Goal: Find specific page/section: Find specific page/section

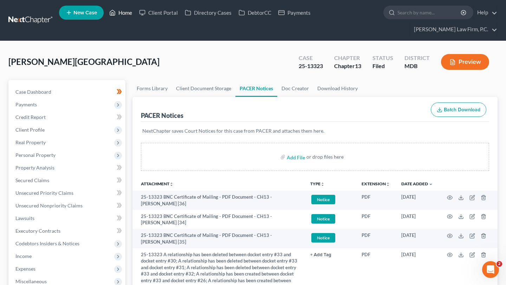
click at [136, 15] on link "Home" at bounding box center [121, 12] width 30 height 13
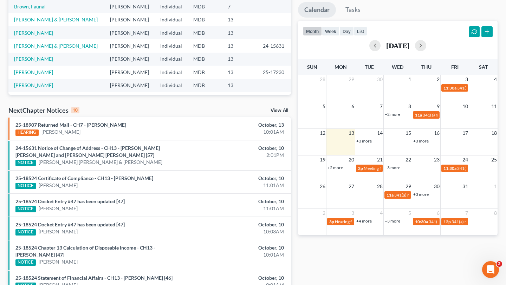
scroll to position [155, 0]
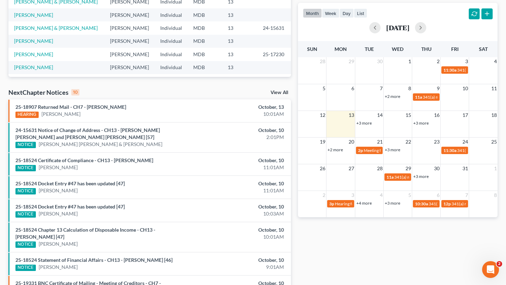
click at [370, 126] on link "+3 more" at bounding box center [363, 123] width 15 height 5
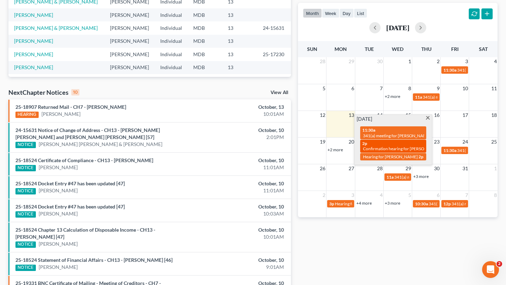
click at [384, 152] on div "2p Confirmation hearing for [PERSON_NAME]" at bounding box center [393, 146] width 62 height 11
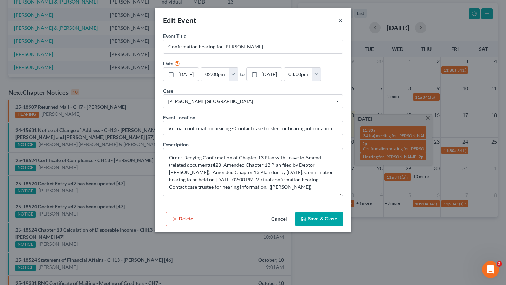
click at [343, 25] on button "×" at bounding box center [340, 20] width 5 height 8
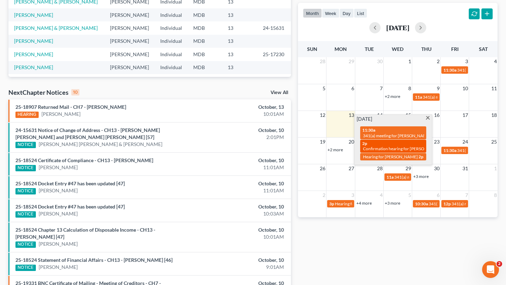
click at [400, 152] on div "2p Confirmation hearing for [PERSON_NAME]" at bounding box center [393, 146] width 62 height 11
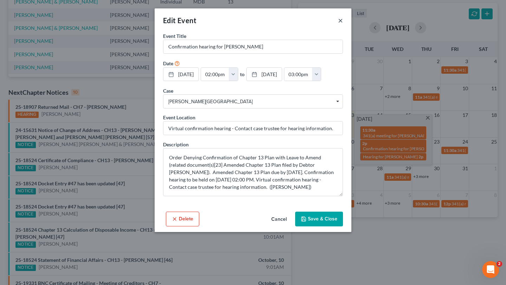
click at [343, 25] on button "×" at bounding box center [340, 20] width 5 height 8
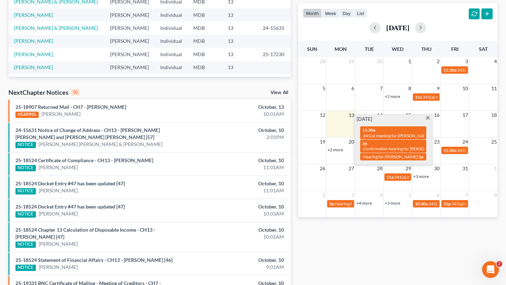
click at [424, 165] on div "[DATE] 11:30a 341(a) meeting for [PERSON_NAME] 2p Confirmation hearing for [PER…" at bounding box center [393, 140] width 77 height 50
click at [425, 121] on span at bounding box center [427, 118] width 5 height 5
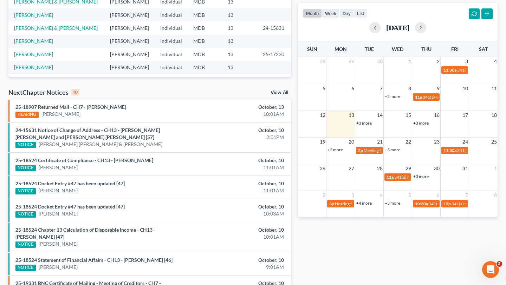
click at [427, 126] on link "+3 more" at bounding box center [420, 123] width 15 height 5
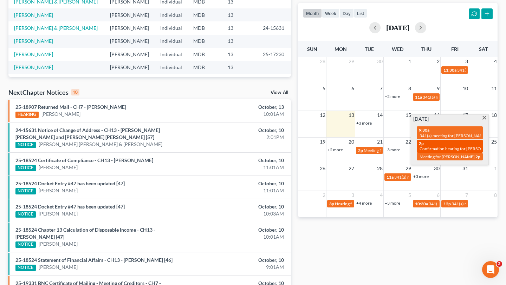
click at [435, 152] on span "Confirmation hearing for [PERSON_NAME]" at bounding box center [460, 148] width 80 height 5
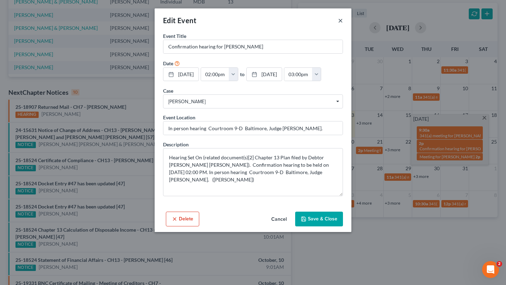
click at [343, 24] on button "×" at bounding box center [340, 20] width 5 height 8
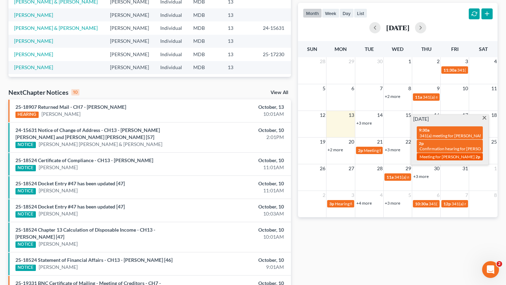
click at [439, 160] on div "2p Meeting for [PERSON_NAME]" at bounding box center [450, 156] width 62 height 5
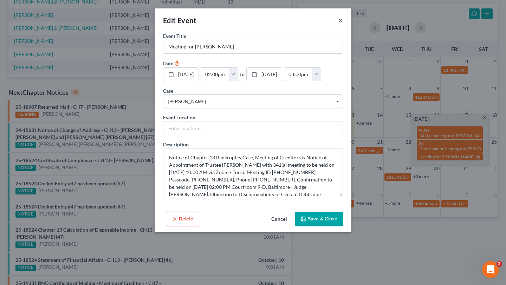
click at [343, 24] on button "×" at bounding box center [340, 20] width 5 height 8
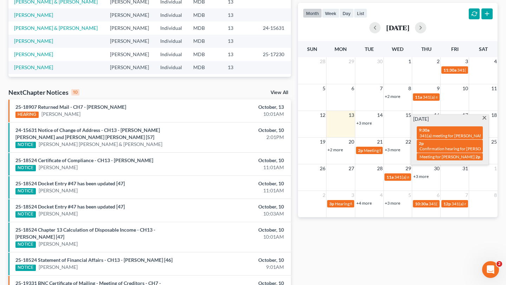
scroll to position [0, 0]
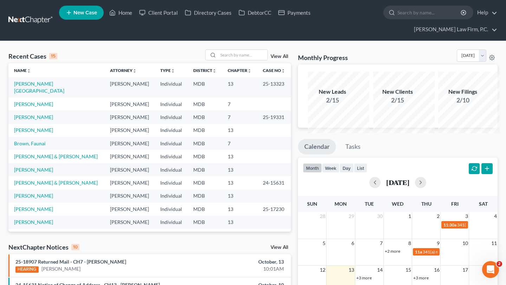
click at [225, 41] on nav "Home New Case Client Portal Directory Cases DebtorCC Payments [PERSON_NAME] Law…" at bounding box center [253, 20] width 506 height 41
click at [219, 59] on input "search" at bounding box center [242, 55] width 49 height 10
type input "[PERSON_NAME]"
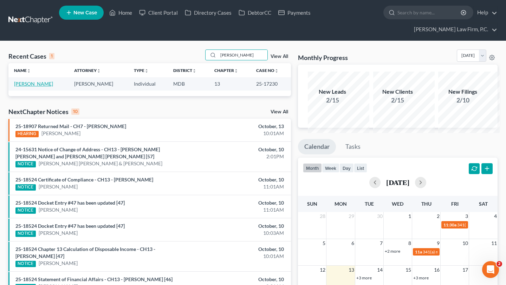
click at [34, 87] on link "[PERSON_NAME]" at bounding box center [33, 84] width 39 height 6
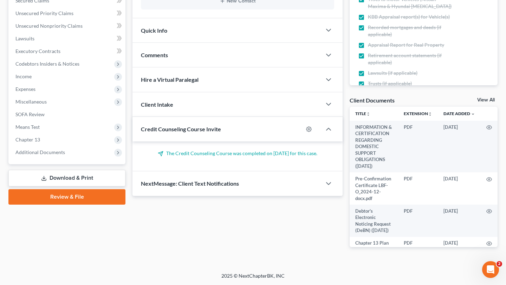
scroll to position [235, 0]
click at [59, 146] on span "Chapter 13" at bounding box center [68, 140] width 116 height 13
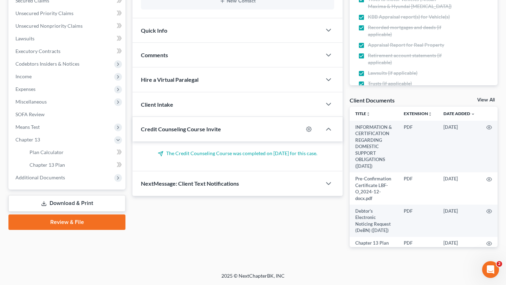
click at [58, 190] on div "Case Dashboard Payments Invoices Payments Payments Credit Report Client Profile…" at bounding box center [66, 45] width 117 height 290
click at [58, 181] on span "Additional Documents" at bounding box center [40, 178] width 50 height 6
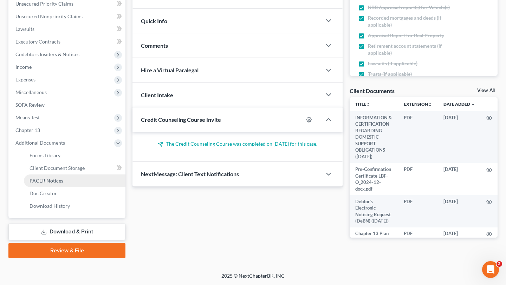
click at [61, 184] on span "PACER Notices" at bounding box center [47, 181] width 34 height 6
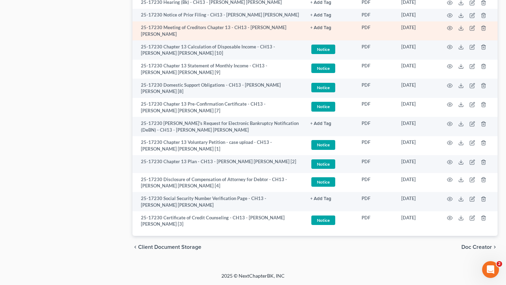
scroll to position [985, 0]
click at [449, 29] on circle "button" at bounding box center [449, 27] width 1 height 1
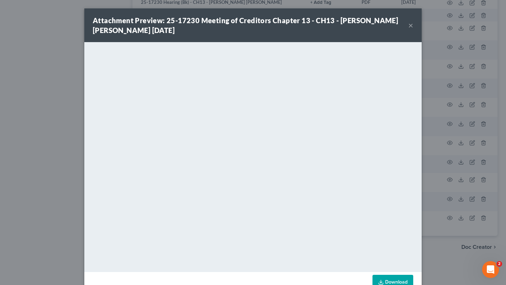
click at [413, 29] on button "×" at bounding box center [410, 25] width 5 height 8
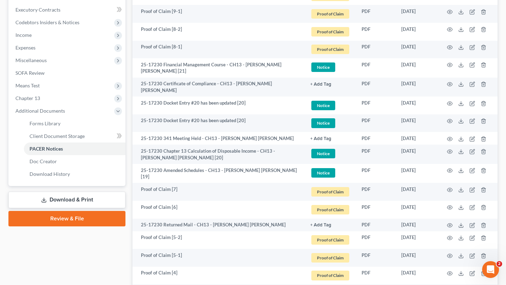
scroll to position [0, 0]
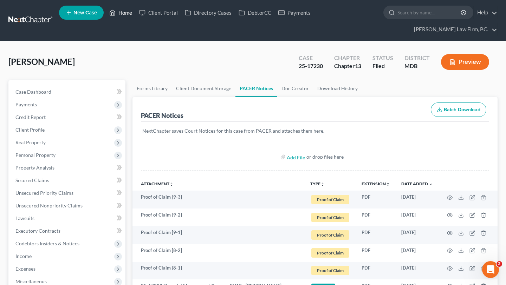
click at [136, 12] on link "Home" at bounding box center [121, 12] width 30 height 13
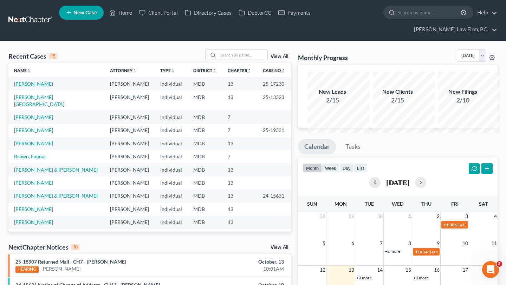
click at [52, 87] on link "[PERSON_NAME]" at bounding box center [33, 84] width 39 height 6
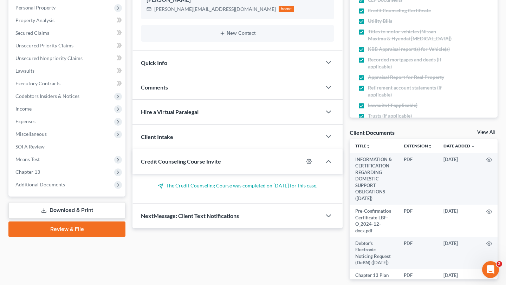
scroll to position [291, 0]
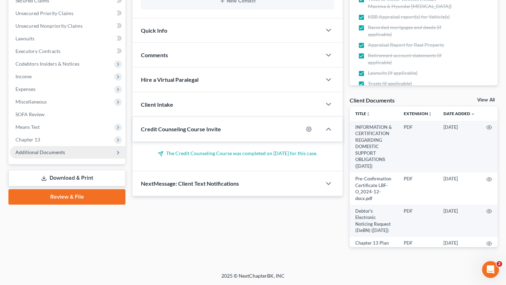
click at [65, 149] on span "Additional Documents" at bounding box center [40, 152] width 50 height 6
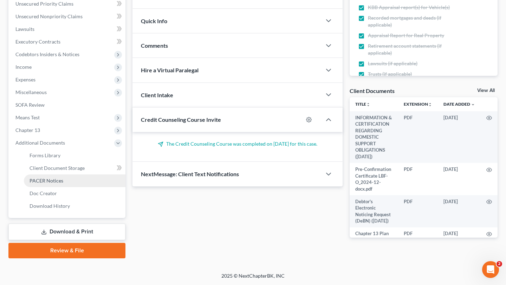
click at [63, 178] on span "PACER Notices" at bounding box center [47, 181] width 34 height 6
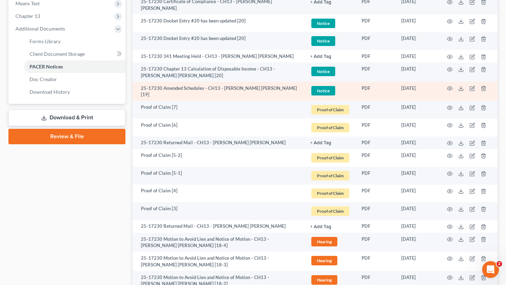
scroll to position [289, 0]
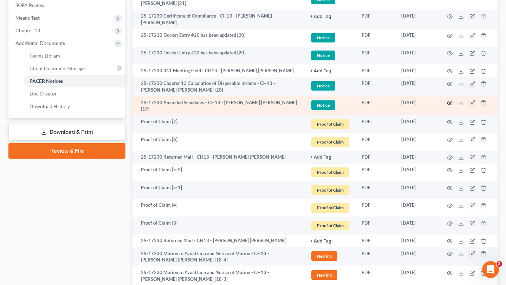
click at [447, 106] on icon "button" at bounding box center [450, 103] width 6 height 6
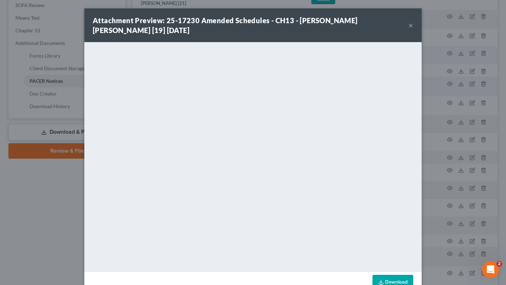
click at [413, 30] on button "×" at bounding box center [410, 25] width 5 height 8
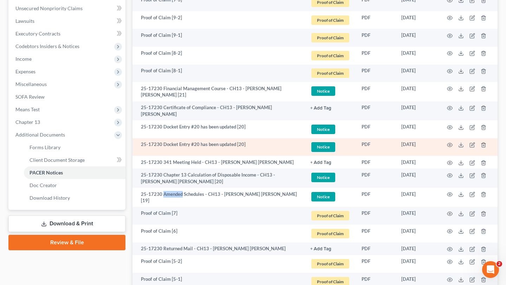
scroll to position [179, 0]
